Goal: Go to known website: Access a specific website the user already knows

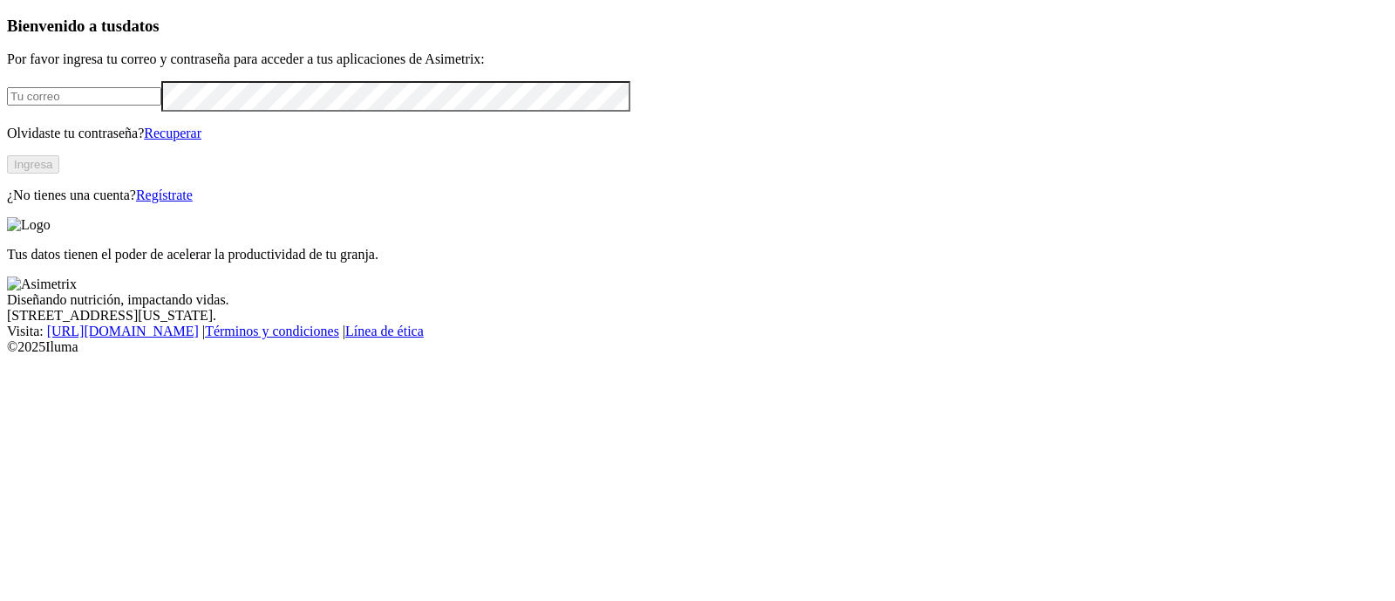
type input "[PERSON_NAME][EMAIL_ADDRESS][PERSON_NAME][DOMAIN_NAME]"
click at [59, 174] on button "Ingresa" at bounding box center [33, 164] width 52 height 18
